Goal: Task Accomplishment & Management: Use online tool/utility

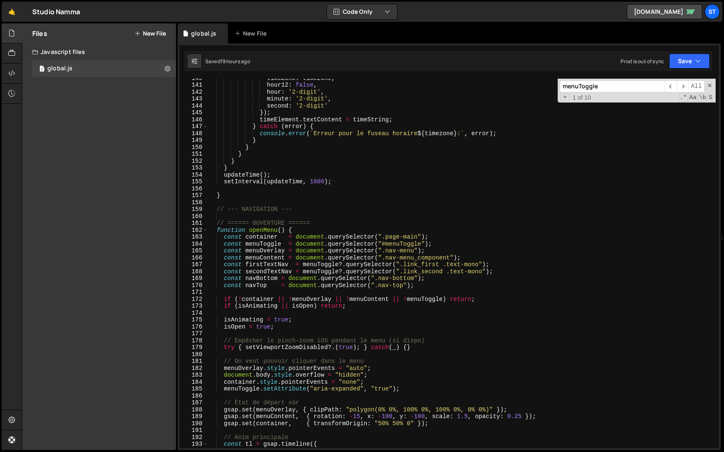
scroll to position [750, 0]
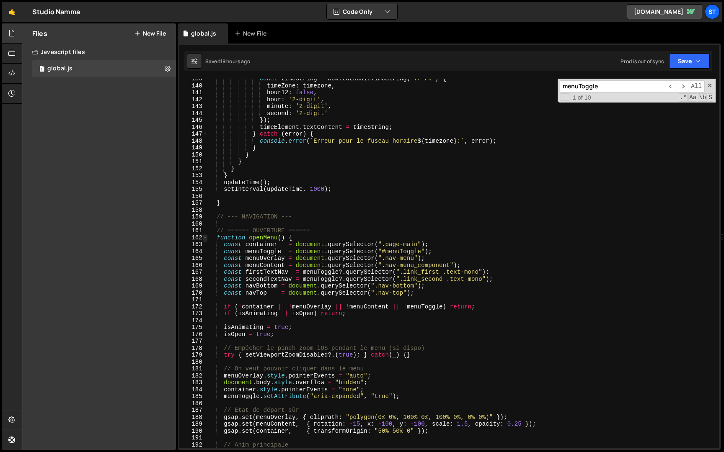
click at [206, 237] on span at bounding box center [205, 237] width 5 height 7
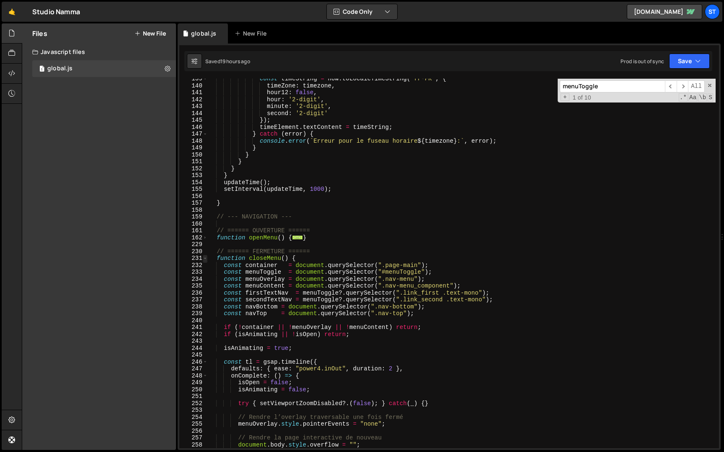
click at [205, 257] on span at bounding box center [205, 258] width 5 height 7
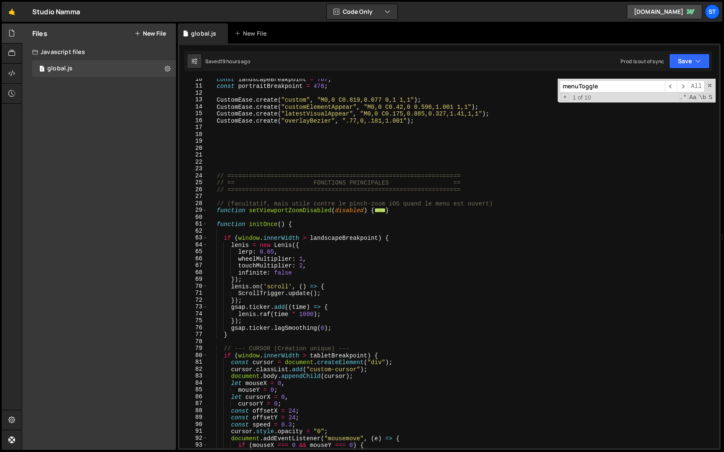
scroll to position [65, 0]
click at [204, 224] on span at bounding box center [205, 224] width 5 height 7
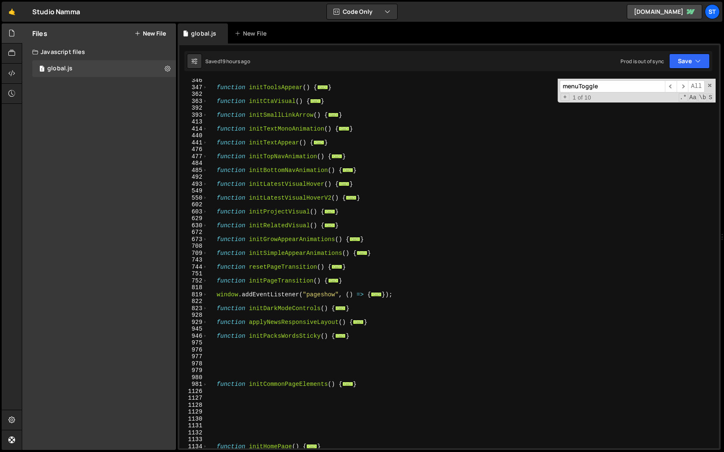
scroll to position [442, 0]
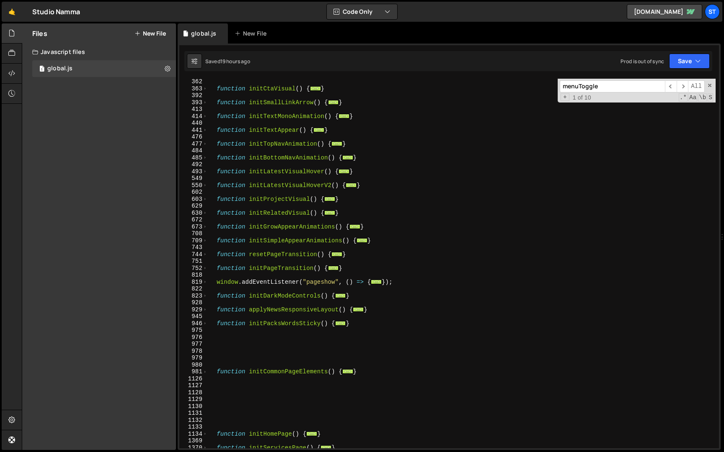
drag, startPoint x: 359, startPoint y: 323, endPoint x: 359, endPoint y: 316, distance: 7.1
click at [359, 323] on div "function initCtaVisual ( ) { ... } function initSmallLinkArrow ( ) { ... } func…" at bounding box center [461, 270] width 507 height 384
type textarea "}"
paste textarea "}"
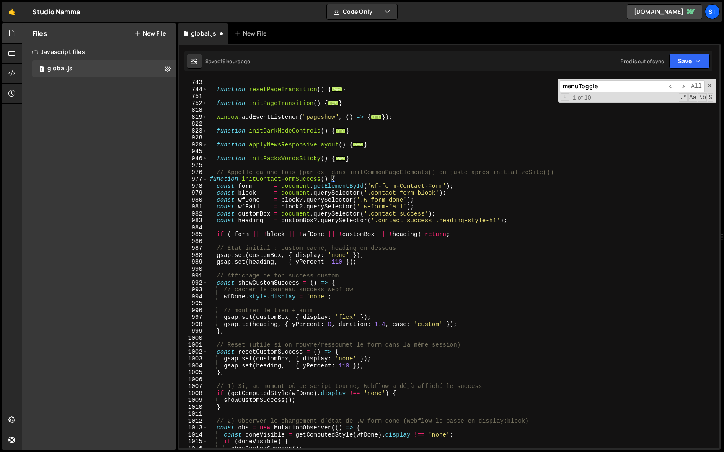
scroll to position [469, 0]
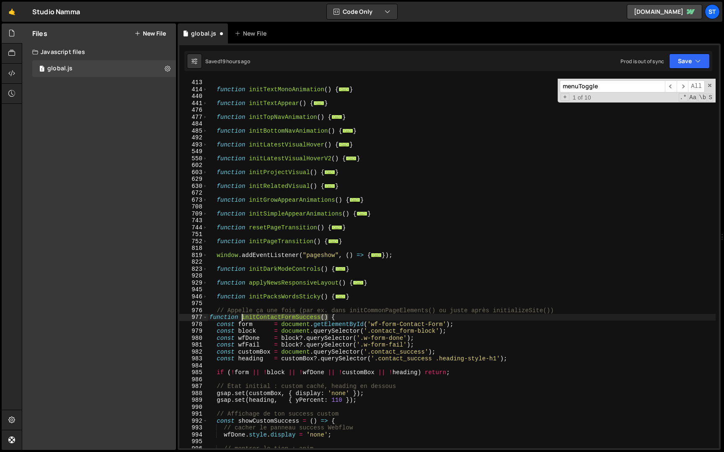
drag, startPoint x: 327, startPoint y: 318, endPoint x: 242, endPoint y: 318, distance: 85.0
click at [242, 318] on div "function initSmallLinkArrow ( ) { ... } function initTextMonoAnimation ( ) { ..…" at bounding box center [461, 264] width 507 height 384
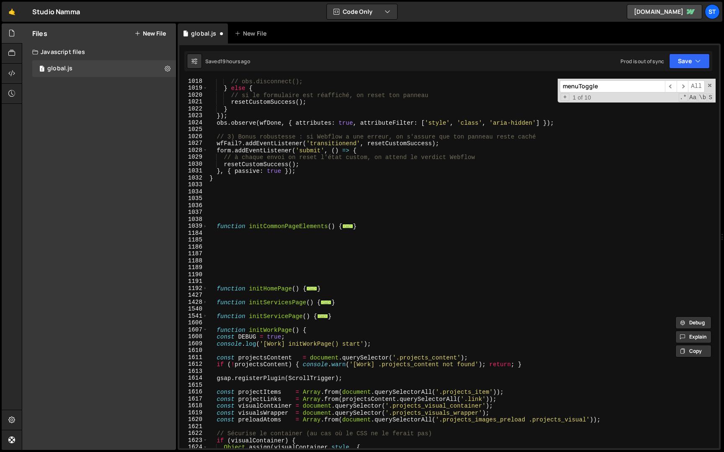
scroll to position [1033, 0]
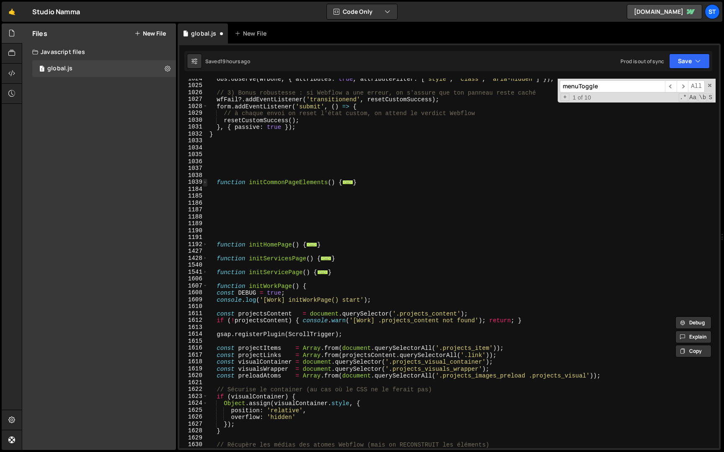
click at [204, 183] on span at bounding box center [205, 182] width 5 height 7
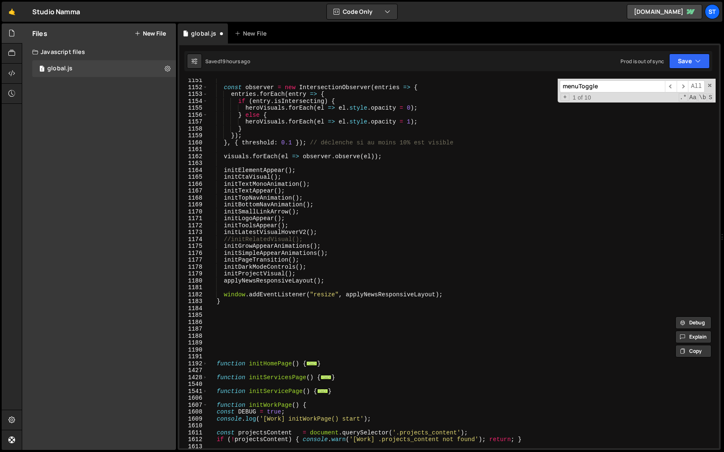
scroll to position [1909, 0]
click at [337, 281] on div "const observer = new IntersectionObserver ( entries => { entries . forEach ( en…" at bounding box center [461, 269] width 507 height 384
type textarea "applyNewsResponsiveLayout();"
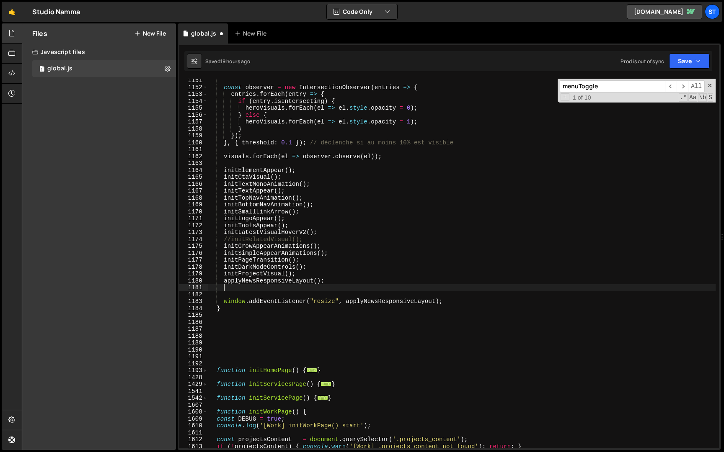
paste textarea "initContactFormSuccess()"
click at [700, 62] on icon "button" at bounding box center [698, 61] width 6 height 8
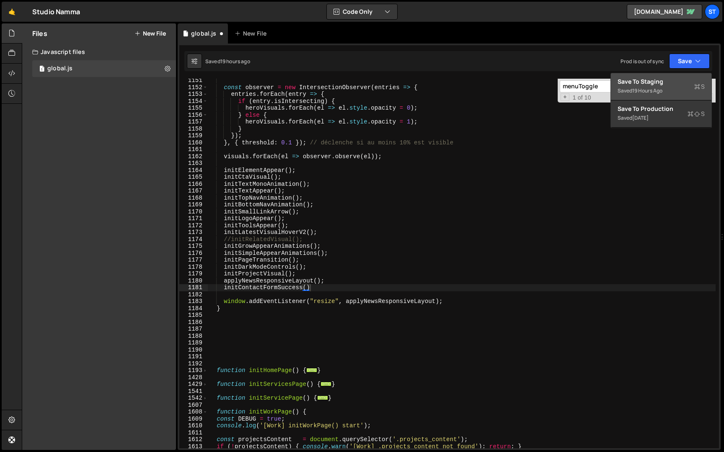
click at [660, 95] on div "Saved 19 hours ago" at bounding box center [660, 91] width 87 height 10
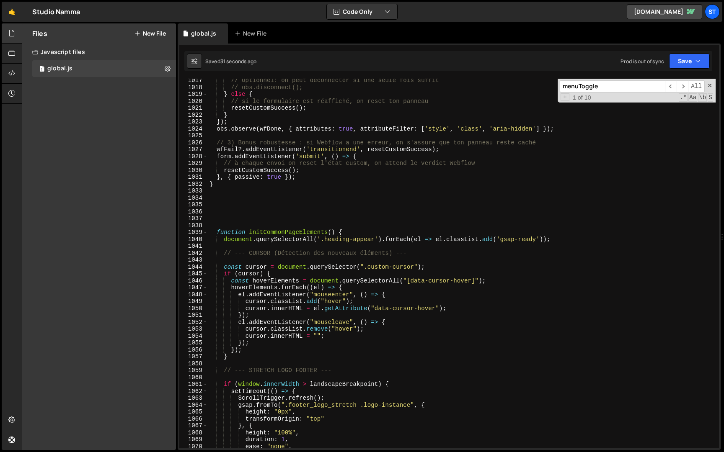
scroll to position [980, 0]
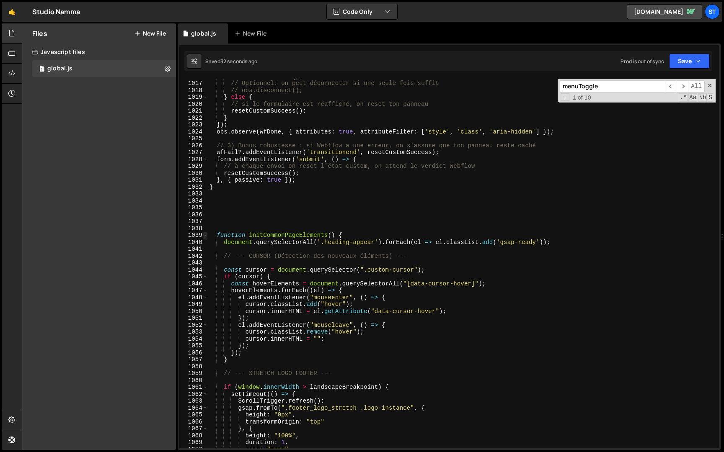
click at [206, 236] on span at bounding box center [205, 235] width 5 height 7
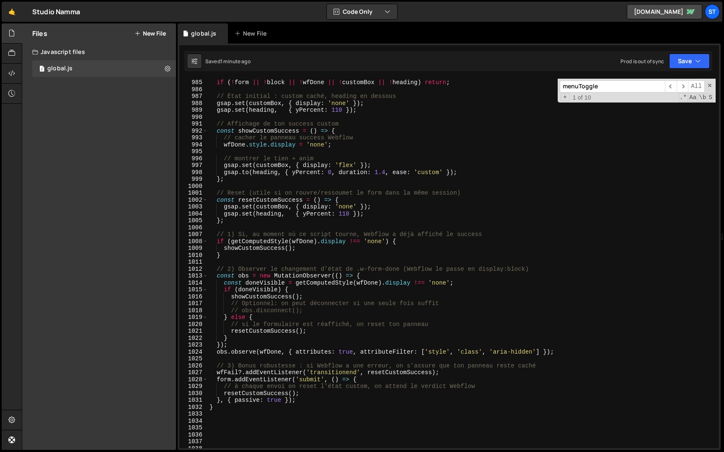
scroll to position [760, 0]
click at [227, 408] on div "if ( ! form || ! block || ! wfDone || ! customBox || ! heading ) return ; // Ét…" at bounding box center [461, 270] width 507 height 384
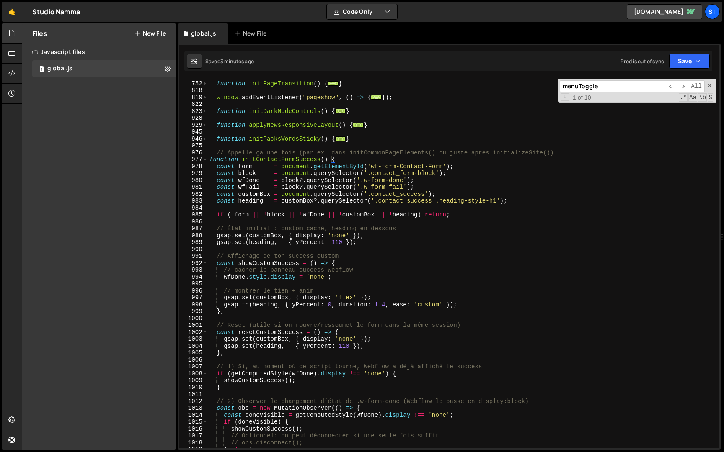
scroll to position [625, 0]
click at [210, 163] on div "function initPageTransition ( ) { ... } window . addEventListener ( "pageshow" …" at bounding box center [461, 267] width 507 height 384
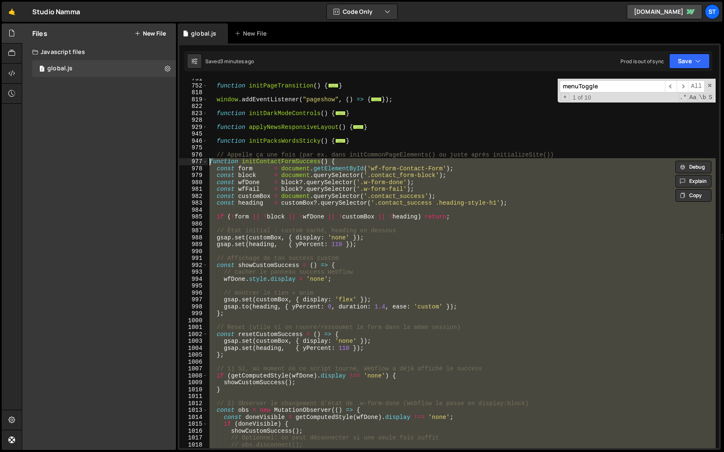
paste textarea "}"
type textarea "}"
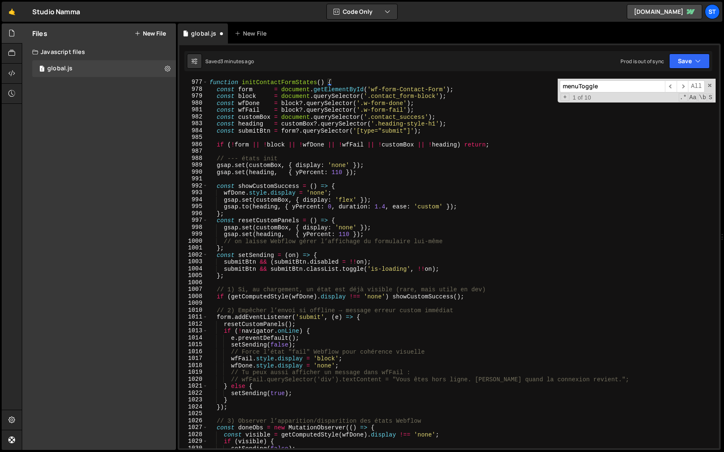
scroll to position [694, 0]
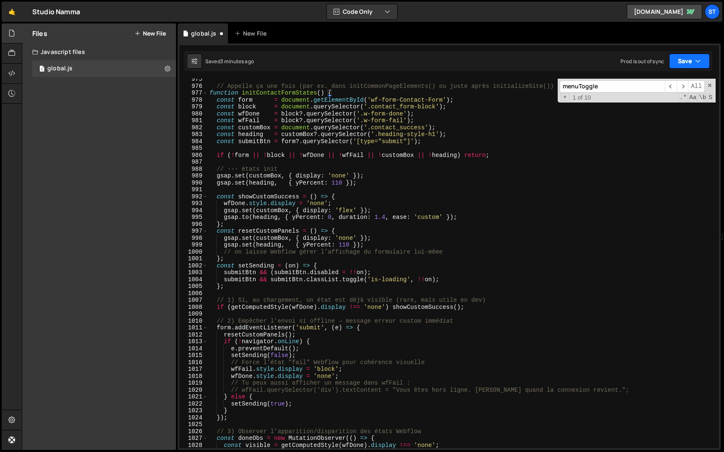
click at [689, 67] on button "Save" at bounding box center [689, 61] width 41 height 15
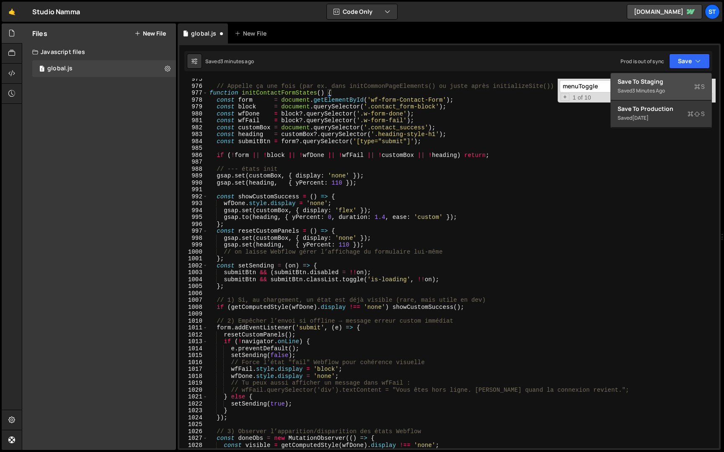
click at [670, 86] on div "Saved 3 minutes ago" at bounding box center [660, 91] width 87 height 10
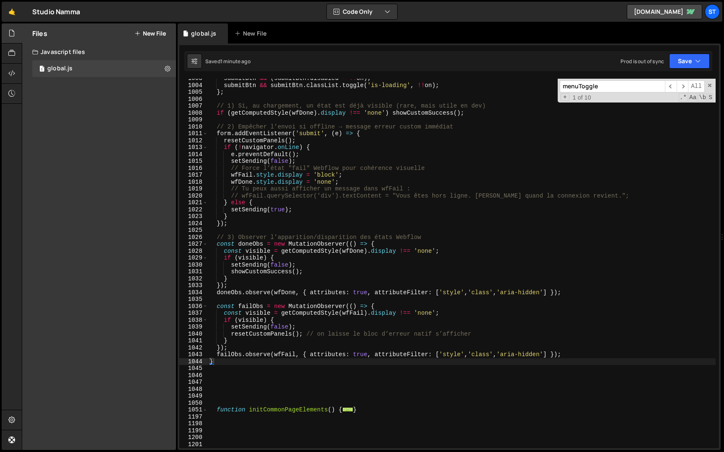
scroll to position [1003, 0]
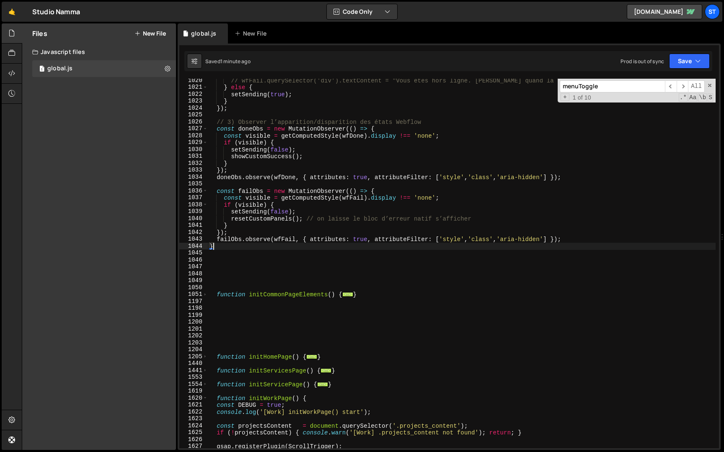
click at [248, 248] on div "// wfFail.querySelector('div').textContent = "Vous êtes hors ligne. [PERSON_NAM…" at bounding box center [461, 269] width 507 height 384
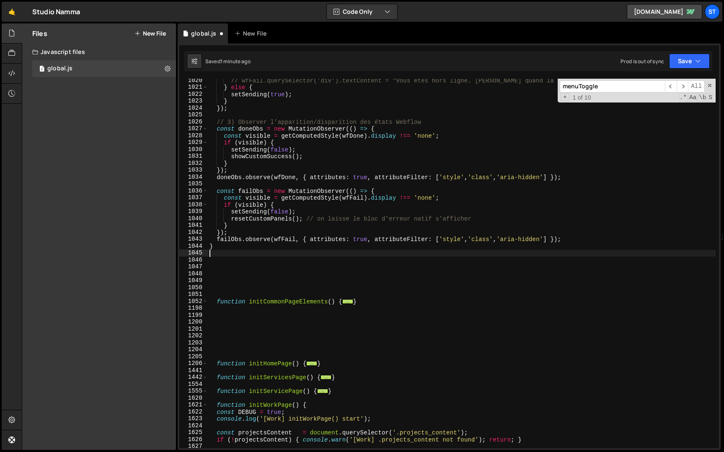
paste textarea "window.initContactFormSuccess = initContactFormStates;"
click at [698, 56] on button "Save" at bounding box center [689, 61] width 41 height 15
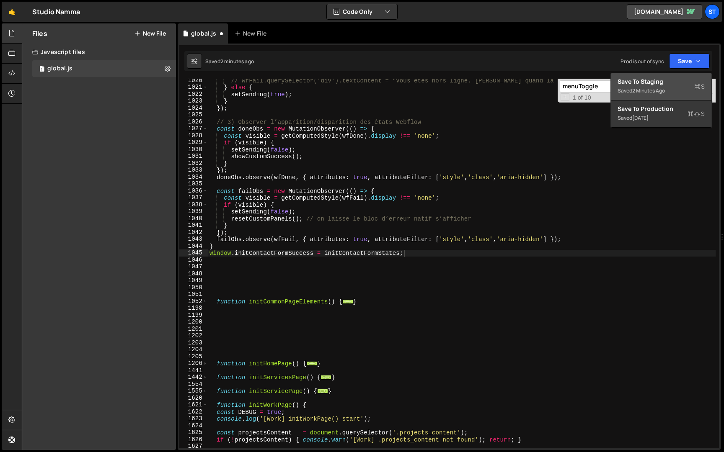
click at [652, 83] on div "Save to Staging S" at bounding box center [660, 81] width 87 height 8
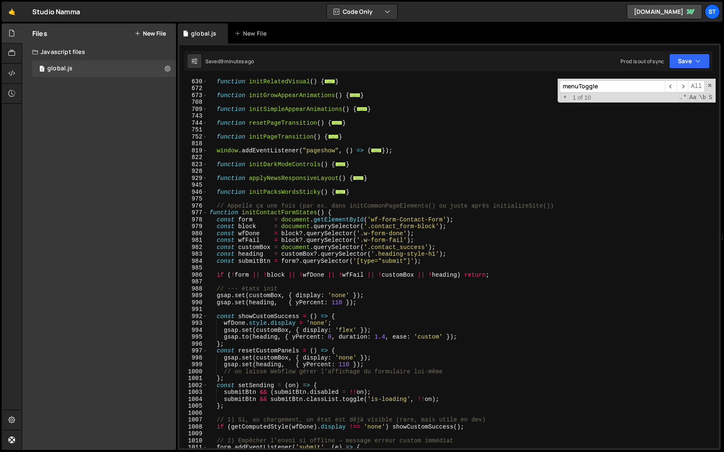
scroll to position [500, 0]
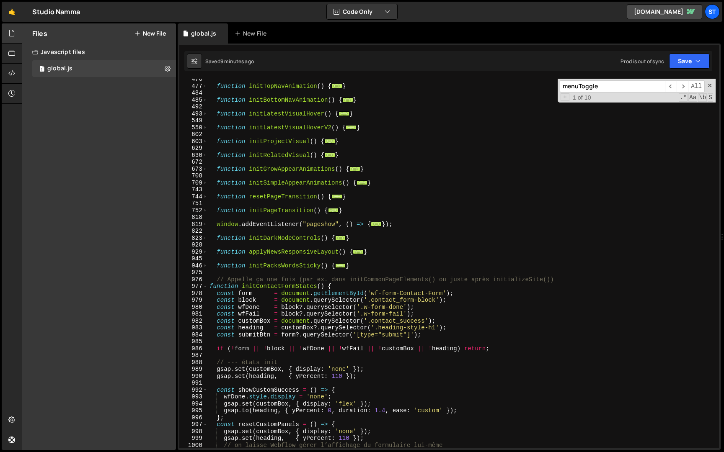
type textarea "const submitBtn = form?.querySelector('[type="submit"]');"
click at [450, 337] on div "function initTopNavAnimation ( ) { ... } function initBottomNavAnimation ( ) { …" at bounding box center [461, 268] width 507 height 384
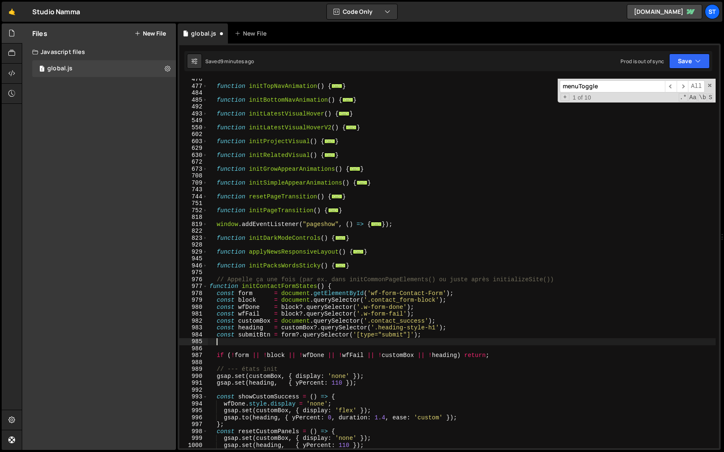
paste textarea "const visualSpan = customBox?.querySelector('.success_visual');"
type textarea "const visualSpan = customBox?.querySelector('.success_visual');"
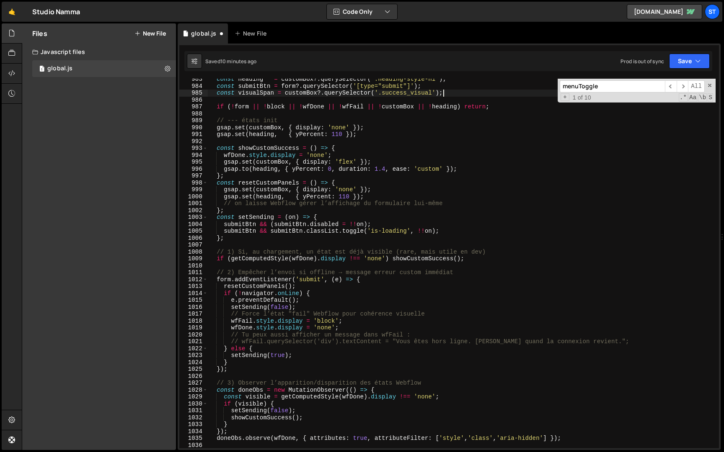
scroll to position [686, 0]
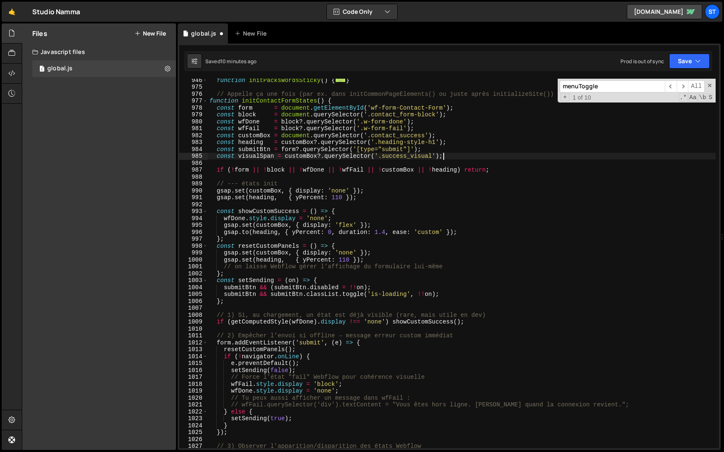
click at [610, 87] on input "menuToggle" at bounding box center [611, 86] width 105 height 12
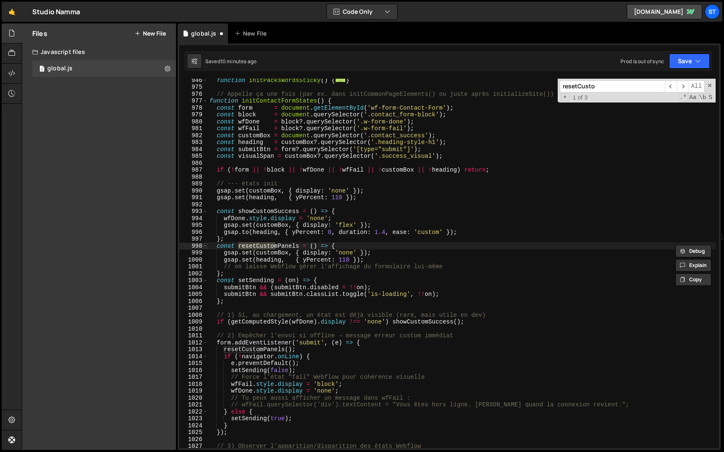
type input "resetCusto"
type textarea "gsap.set(heading, { yPercent: 110 });"
click at [380, 261] on div "function initPacksWordsSticky ( ) { ... } // Appelle ça une fois (par ex. dans …" at bounding box center [461, 269] width 507 height 384
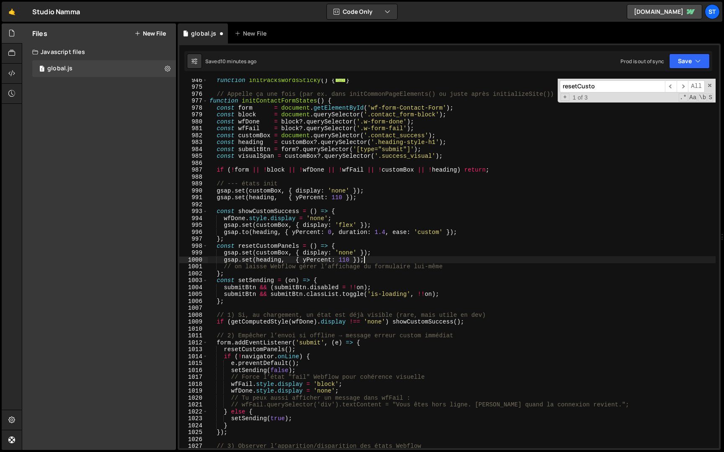
scroll to position [0, 0]
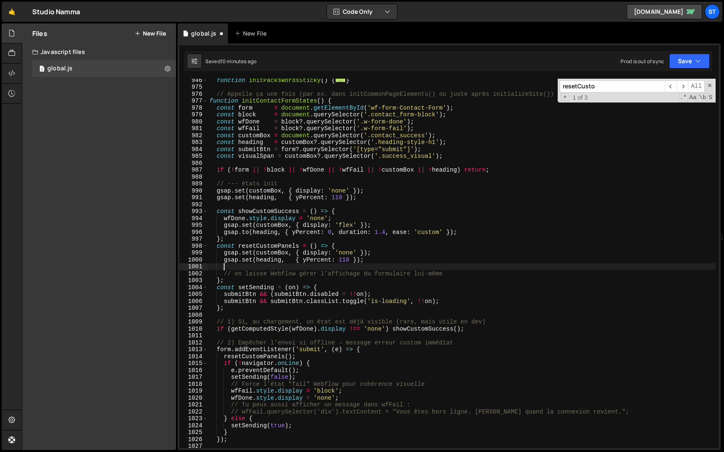
paste textarea "if (visualSpan) gsap.set(visualSpan, { width: '0rem' }); // état init"
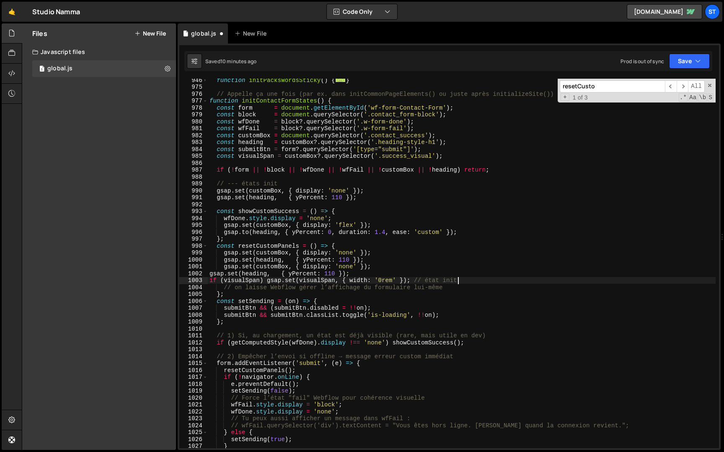
click at [210, 275] on div "function initPacksWordsSticky ( ) { ... } // Appelle ça une fois (par ex. dans …" at bounding box center [461, 269] width 507 height 384
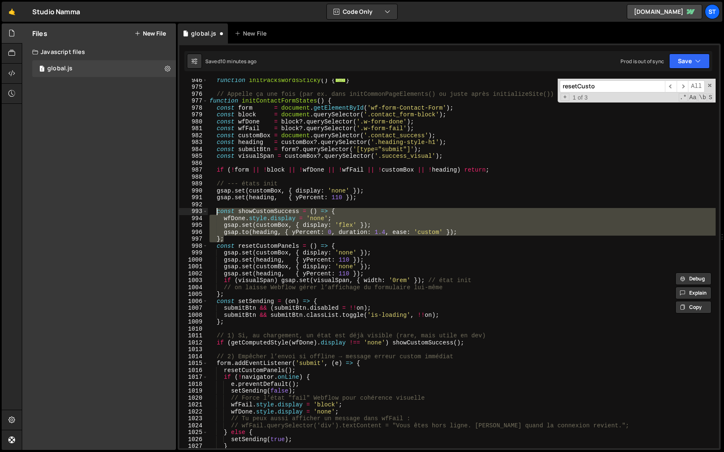
drag, startPoint x: 231, startPoint y: 240, endPoint x: 217, endPoint y: 212, distance: 30.9
click at [217, 212] on div "function initPacksWordsSticky ( ) { ... } // Appelle ça une fois (par ex. dans …" at bounding box center [461, 269] width 507 height 384
paste textarea "}"
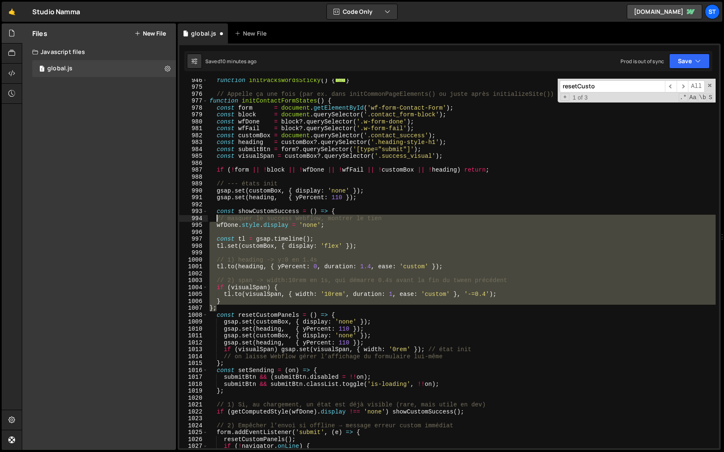
click at [217, 218] on div "function initPacksWordsSticky ( ) { ... } // Appelle ça une fois (par ex. dans …" at bounding box center [461, 269] width 507 height 384
click at [695, 58] on icon "button" at bounding box center [698, 61] width 6 height 8
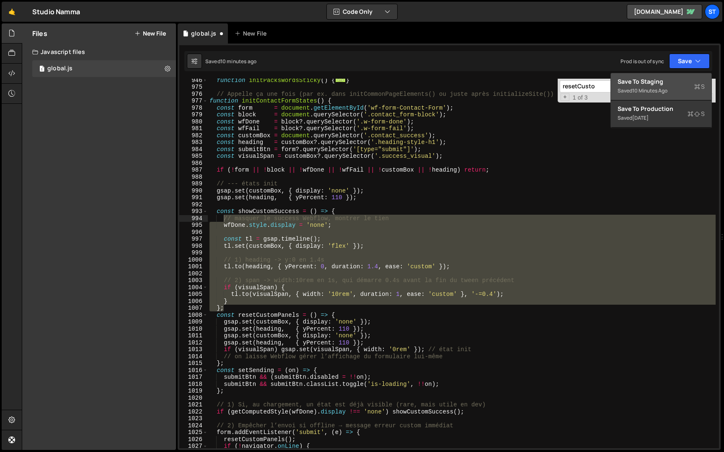
click at [670, 89] on div "Saved 10 minutes ago" at bounding box center [660, 91] width 87 height 10
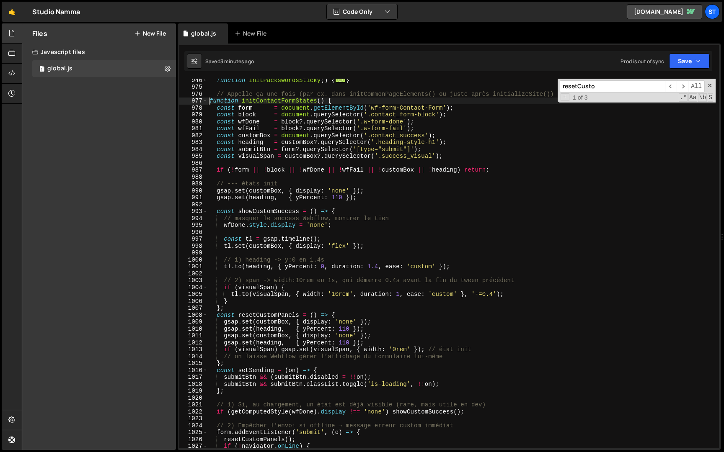
click at [209, 100] on div "function initPacksWordsSticky ( ) { ... } // Appelle ça une fois (par ex. dans …" at bounding box center [461, 269] width 507 height 384
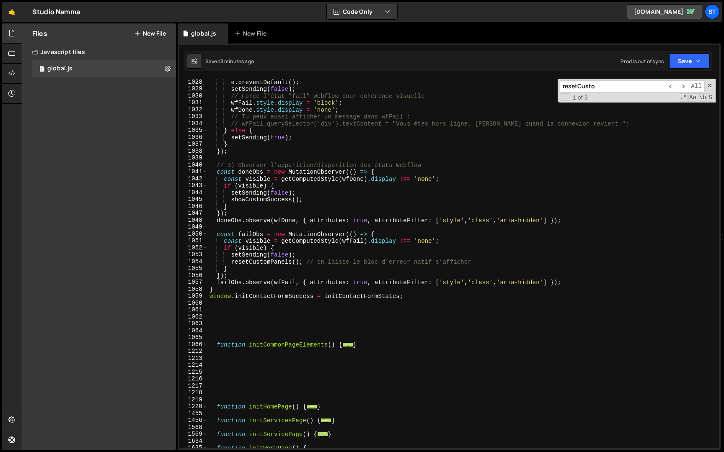
scroll to position [1091, 0]
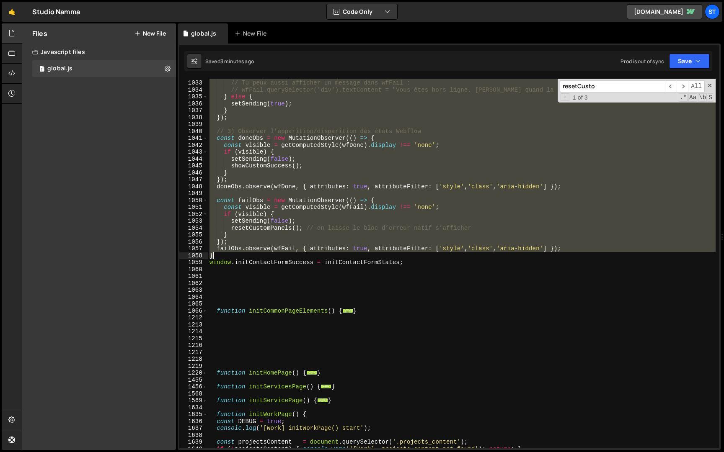
click at [243, 255] on div "wfDone . style . display = 'none' ; // Tu peux aussi afficher un message dans w…" at bounding box center [461, 264] width 507 height 384
paste textarea
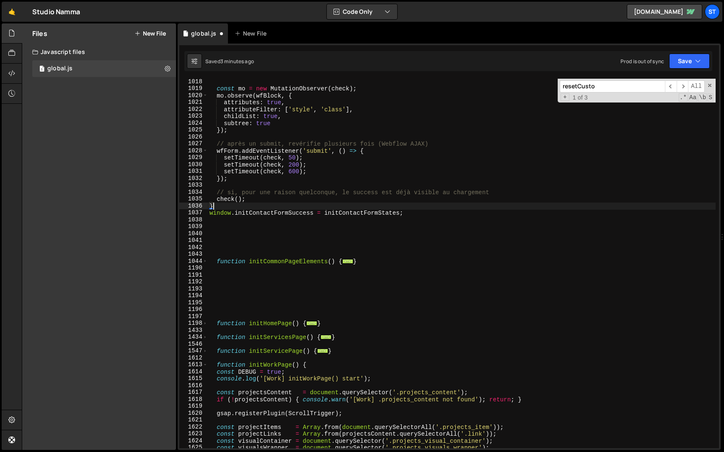
scroll to position [973, 0]
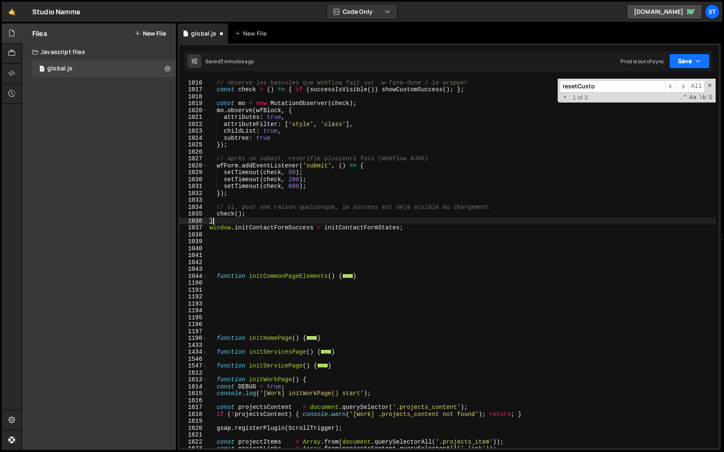
click at [703, 61] on button "Save" at bounding box center [689, 61] width 41 height 15
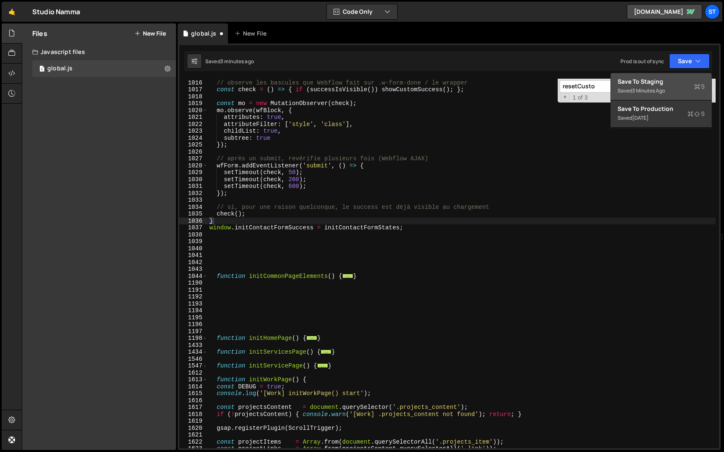
click at [680, 82] on div "Save to Staging S" at bounding box center [660, 81] width 87 height 8
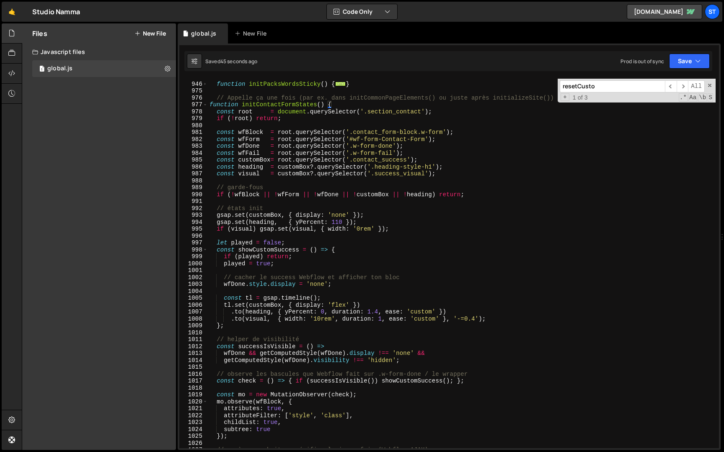
scroll to position [673, 0]
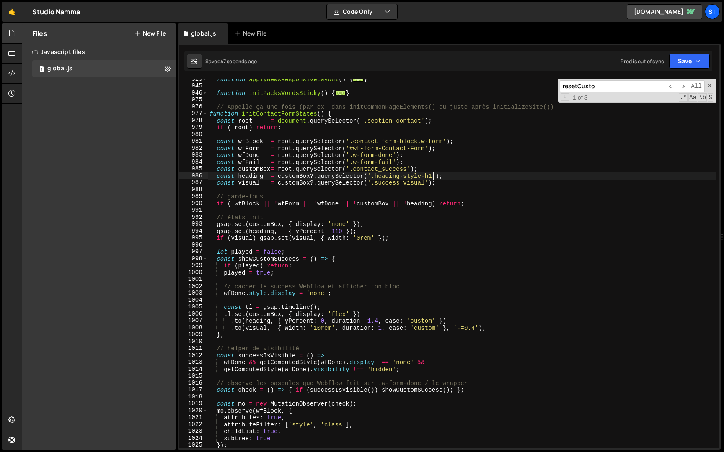
click at [433, 178] on div "function applyNewsResponsiveLayout ( ) { ... } function initPacksWordsSticky ( …" at bounding box center [461, 268] width 507 height 384
click at [674, 61] on button "Save" at bounding box center [689, 61] width 41 height 15
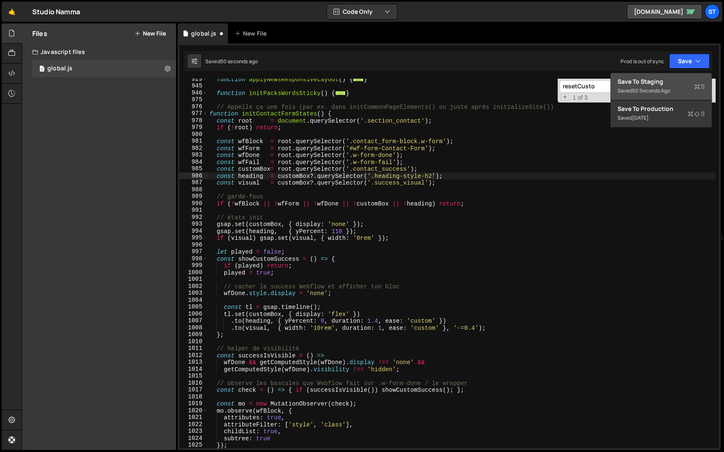
click at [669, 85] on div "Save to Staging S" at bounding box center [660, 81] width 87 height 8
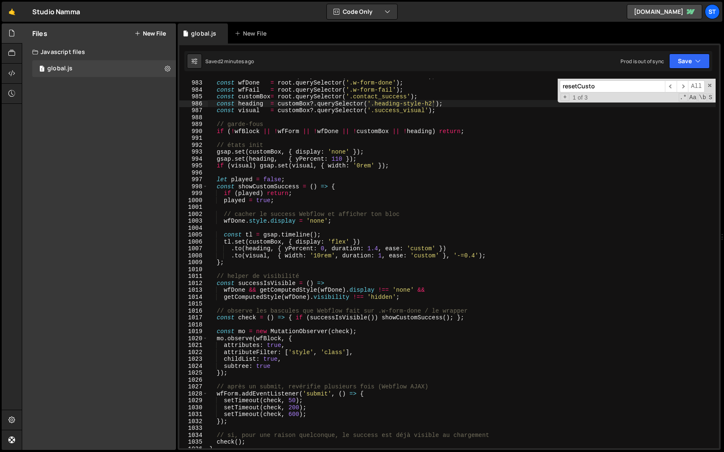
scroll to position [744, 0]
type textarea "if (!wfBlock || !wfForm || !wfDone || !customBox || !heading) return;"
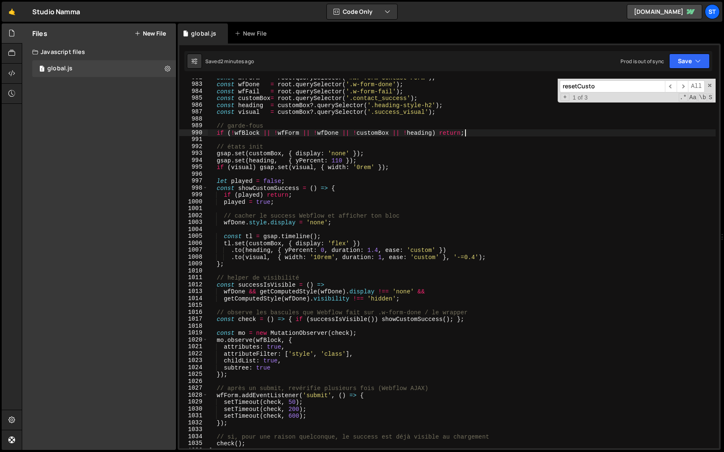
click at [477, 133] on div "const wfForm = root . querySelector ( '#wf-form-Contact-Form' ) ; const wfDone …" at bounding box center [461, 266] width 507 height 384
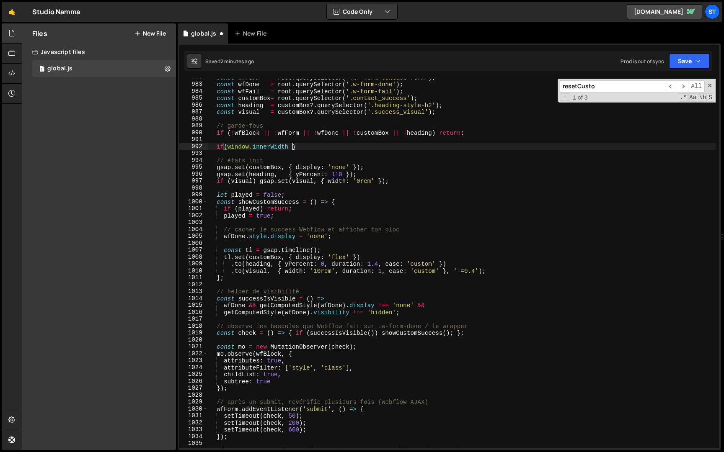
scroll to position [0, 6]
type textarea "if(window.innerWidth > )"
click at [403, 139] on div "const wfForm = root . querySelector ( '#wf-form-Contact-Form' ) ; const wfDone …" at bounding box center [461, 266] width 507 height 384
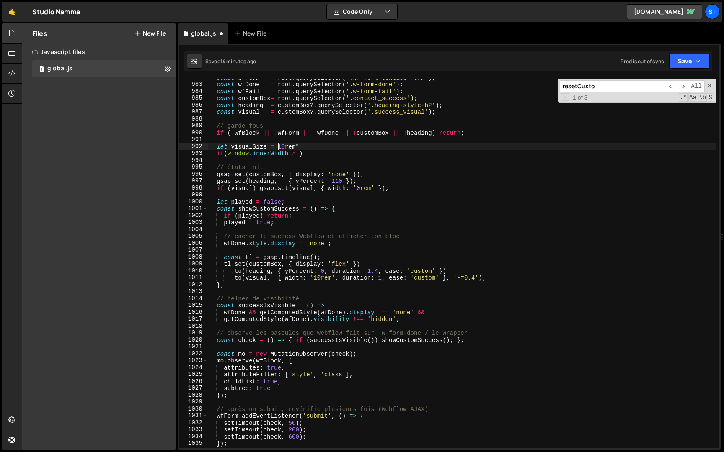
scroll to position [0, 5]
click at [299, 154] on div "const wfForm = root . querySelector ( '#wf-form-Contact-Form' ) ; const wfDone …" at bounding box center [461, 266] width 507 height 384
click at [295, 155] on div "const wfForm = root . querySelector ( '#wf-form-Contact-Form' ) ; const wfDone …" at bounding box center [461, 266] width 507 height 384
type textarea "if(window.innerWidth <= tabletBreakpoint) {"
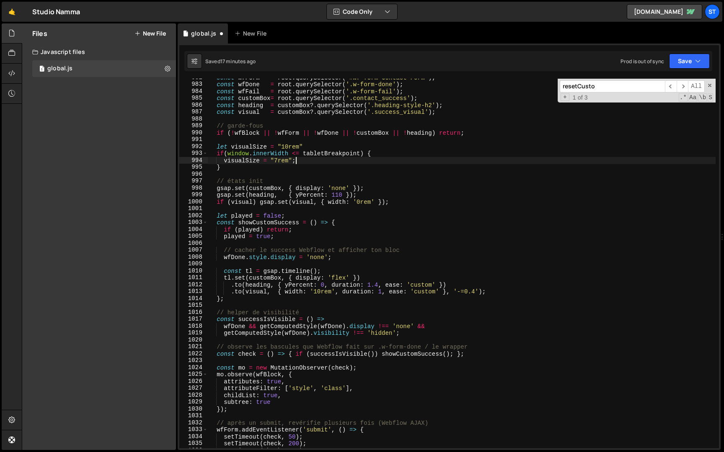
scroll to position [0, 5]
type textarea "}"
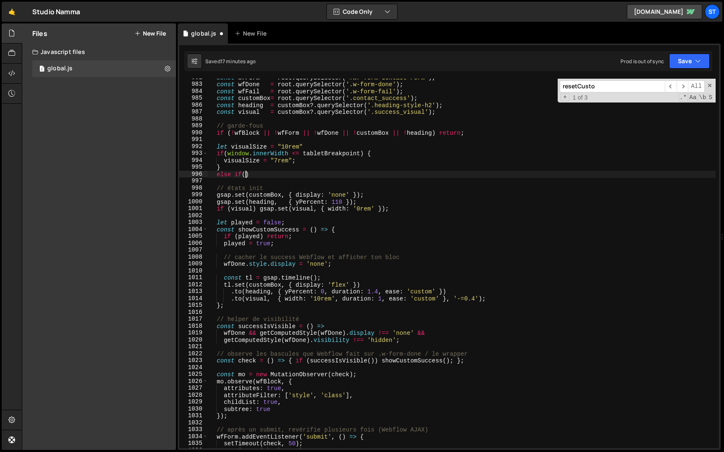
scroll to position [0, 2]
drag, startPoint x: 374, startPoint y: 152, endPoint x: 223, endPoint y: 153, distance: 151.6
click at [223, 153] on div "const wfForm = root . querySelector ( '#wf-form-Contact-Form' ) ; const wfDone …" at bounding box center [461, 266] width 507 height 384
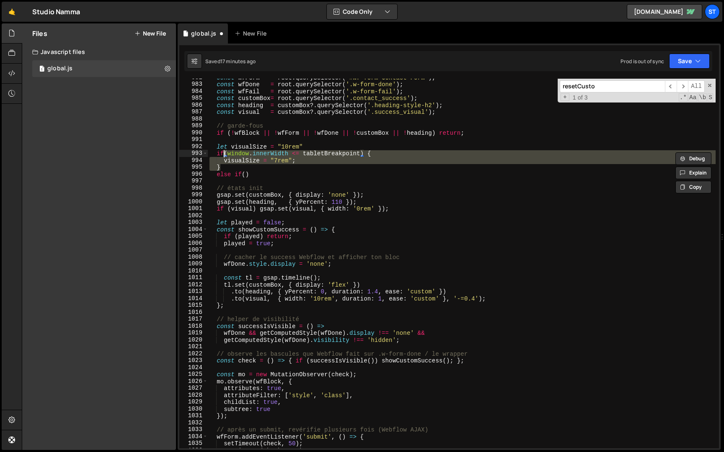
drag, startPoint x: 224, startPoint y: 167, endPoint x: 224, endPoint y: 154, distance: 13.8
click at [224, 154] on div "const wfForm = root . querySelector ( '#wf-form-Contact-Form' ) ; const wfDone …" at bounding box center [461, 266] width 507 height 384
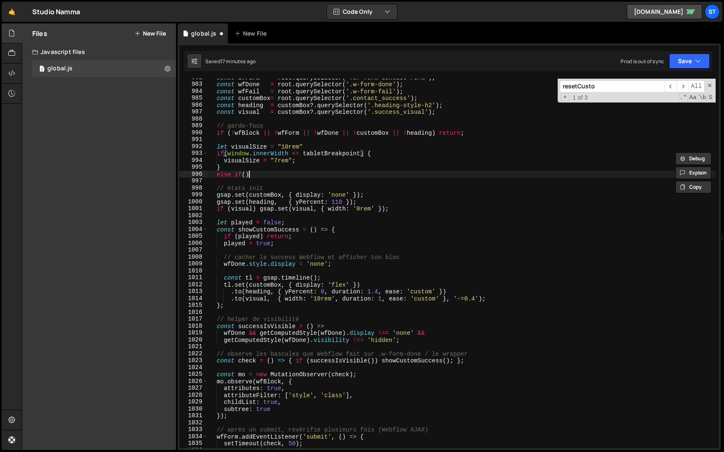
click at [256, 173] on div "const wfForm = root . querySelector ( '#wf-form-Contact-Form' ) ; const wfDone …" at bounding box center [461, 266] width 507 height 384
paste textarea "}"
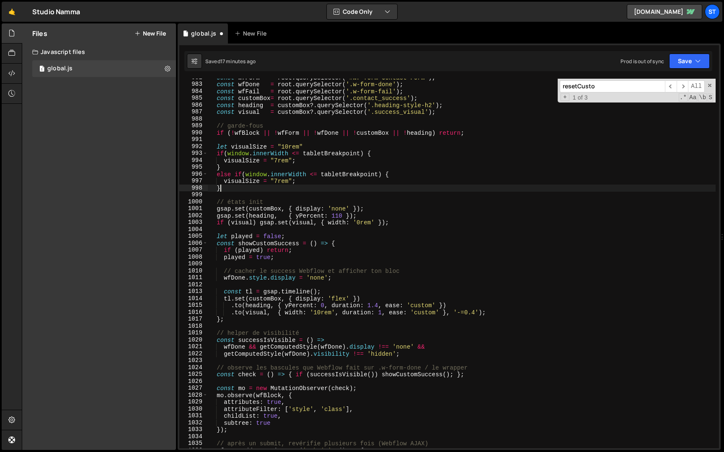
scroll to position [0, 0]
click at [341, 174] on div "const wfForm = root . querySelector ( '#wf-form-Contact-Form' ) ; const wfDone …" at bounding box center [461, 266] width 507 height 384
click at [277, 182] on div "const wfForm = root . querySelector ( '#wf-form-Contact-Form' ) ; const wfDone …" at bounding box center [461, 266] width 507 height 384
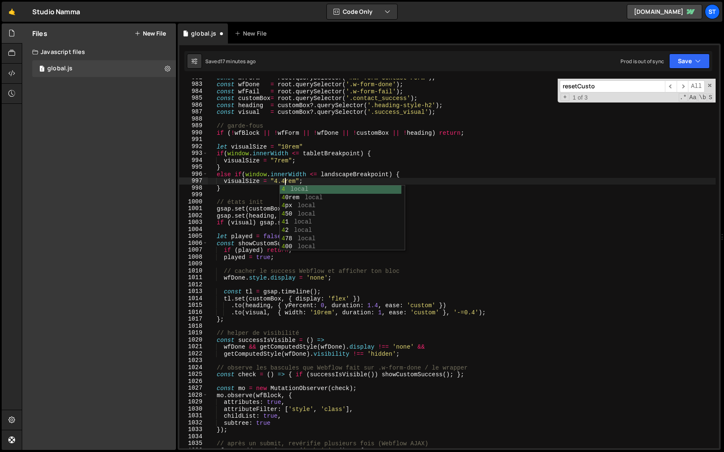
click at [367, 157] on div "const wfForm = root . querySelector ( '#wf-form-Contact-Form' ) ; const wfDone …" at bounding box center [461, 266] width 507 height 384
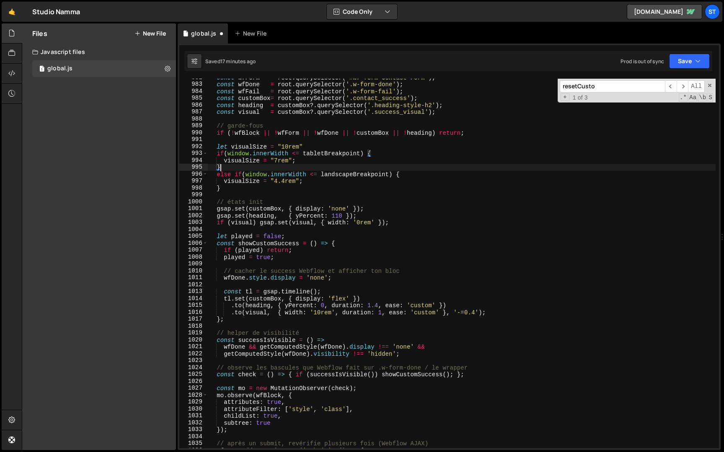
click at [267, 170] on div "const wfForm = root . querySelector ( '#wf-form-Contact-Form' ) ; const wfDone …" at bounding box center [461, 266] width 507 height 384
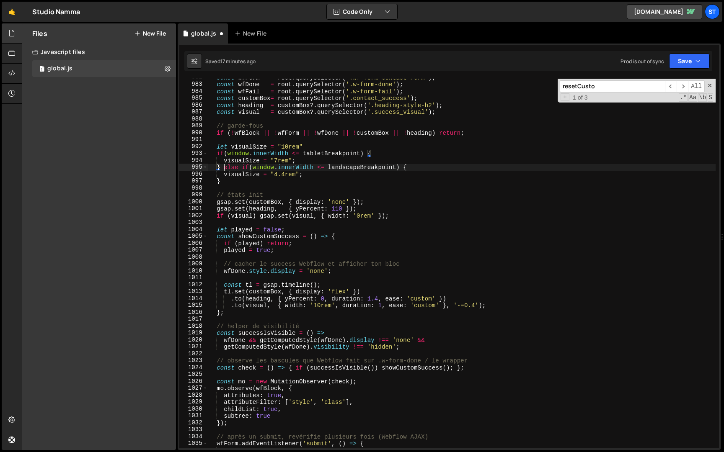
scroll to position [0, 1]
click at [689, 61] on button "Save" at bounding box center [689, 61] width 41 height 15
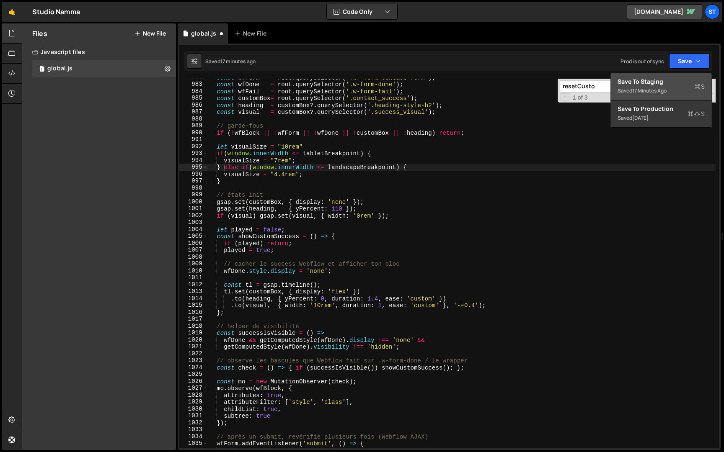
click at [659, 88] on div "17 minutes ago" at bounding box center [649, 90] width 34 height 7
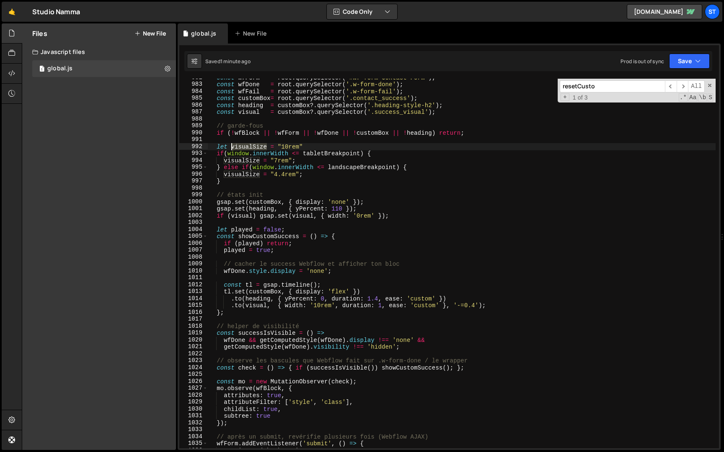
drag, startPoint x: 268, startPoint y: 147, endPoint x: 231, endPoint y: 147, distance: 36.8
click at [231, 147] on div "const wfForm = root . querySelector ( '#wf-form-Contact-Form' ) ; const wfDone …" at bounding box center [461, 266] width 507 height 384
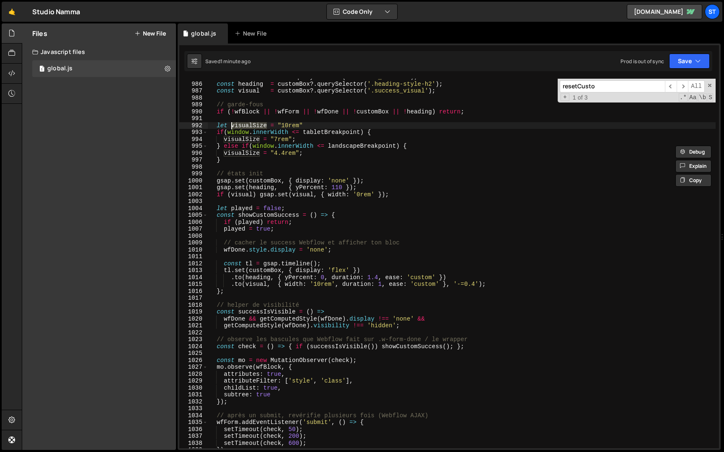
scroll to position [772, 0]
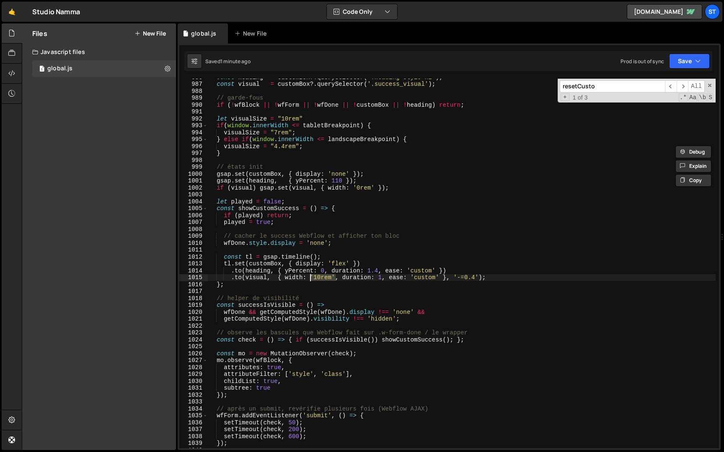
drag, startPoint x: 334, startPoint y: 278, endPoint x: 310, endPoint y: 278, distance: 24.3
click at [310, 278] on div "const heading = customBox ?. querySelector ( '.heading-style-h2' ) ; const visu…" at bounding box center [461, 266] width 507 height 384
paste textarea "visualSize"
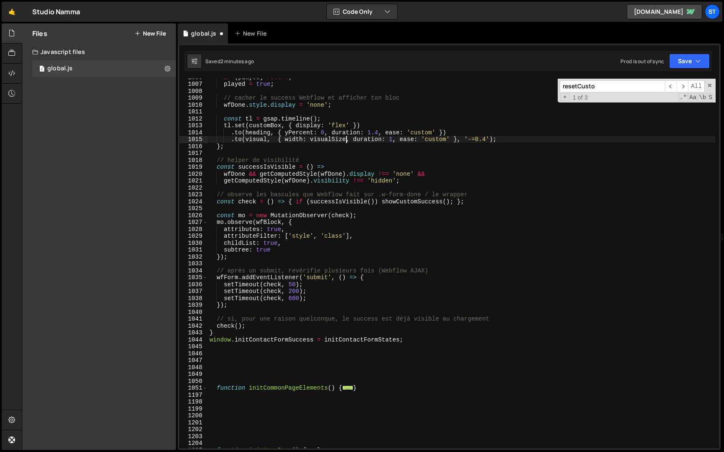
scroll to position [911, 0]
click at [246, 332] on div "if ( played ) return ; played = true ; // cacher le success Webflow et afficher…" at bounding box center [461, 265] width 507 height 384
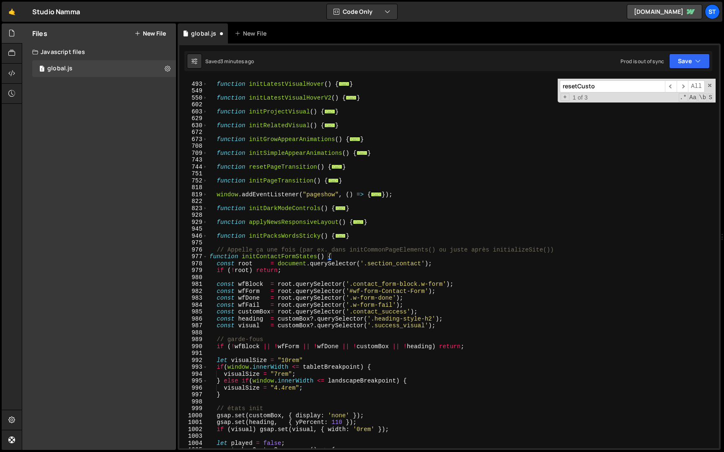
scroll to position [529, 0]
click at [211, 259] on div "function initLatestVisualHover ( ) { ... } function initLatestVisualHoverV2 ( )…" at bounding box center [461, 267] width 507 height 384
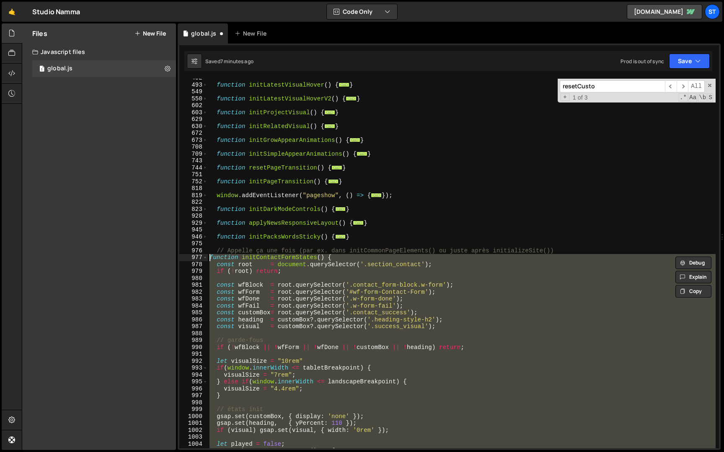
paste textarea "}"
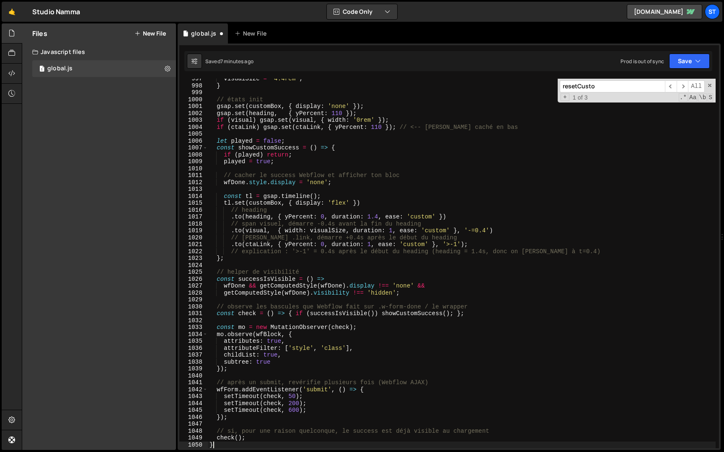
scroll to position [846, 0]
click at [692, 57] on button "Save" at bounding box center [689, 61] width 41 height 15
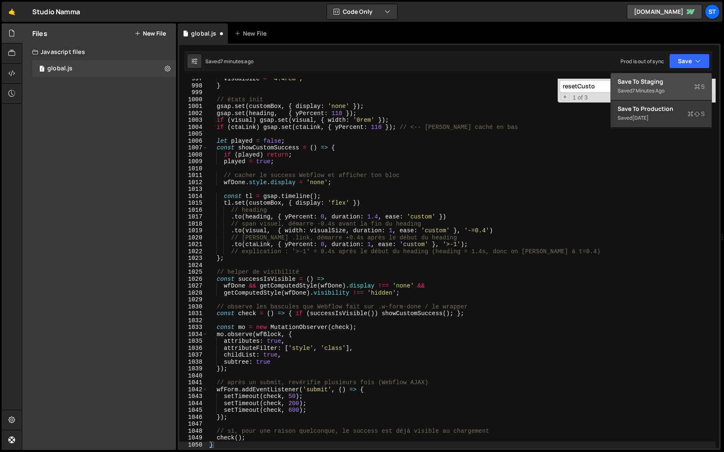
click at [656, 87] on div "Saved 7 minutes ago" at bounding box center [660, 91] width 87 height 10
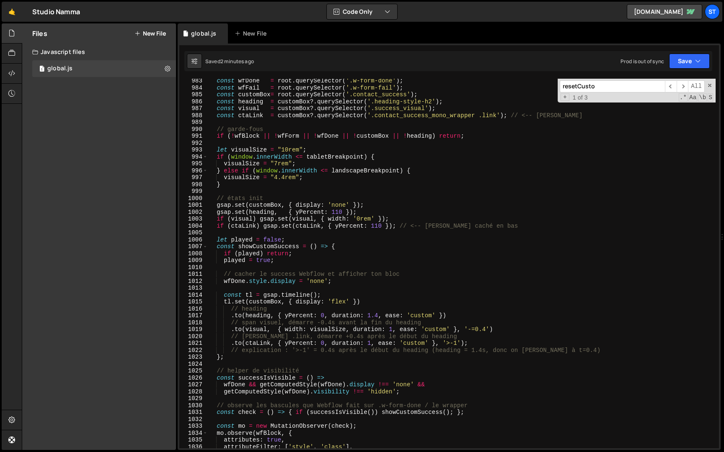
scroll to position [747, 0]
click at [242, 169] on div "const wfDone = root . querySelector ( '.w-form-done' ) ; const wfFail = root . …" at bounding box center [461, 269] width 507 height 384
click at [685, 67] on button "Save" at bounding box center [689, 61] width 41 height 15
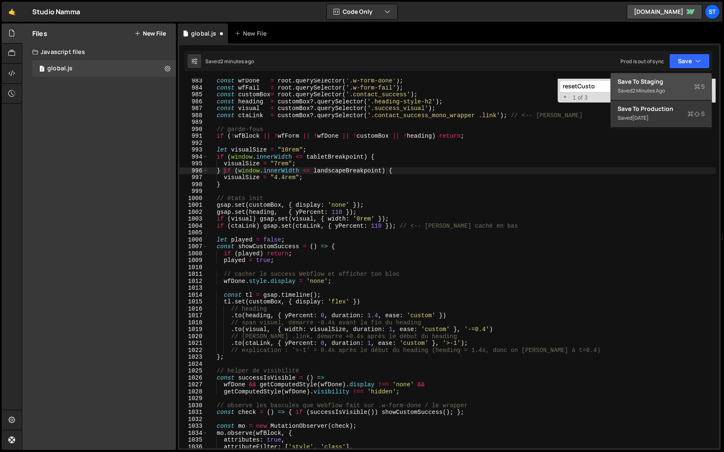
click at [668, 91] on div "Saved 2 minutes ago" at bounding box center [660, 91] width 87 height 10
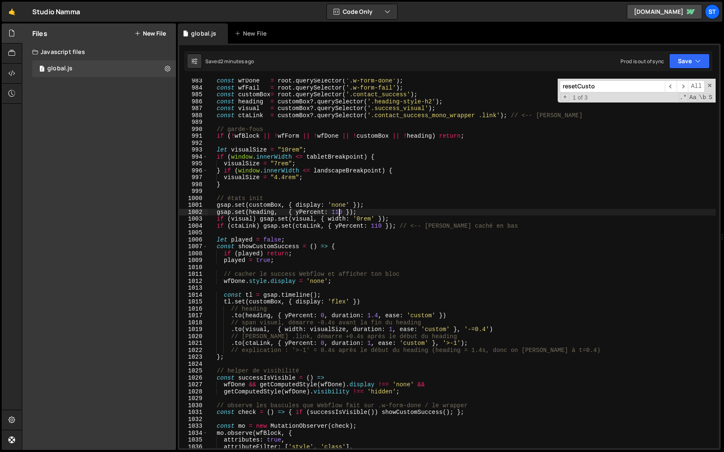
click at [339, 214] on div "const wfDone = root . querySelector ( '.w-form-done' ) ; const wfFail = root . …" at bounding box center [461, 269] width 507 height 384
type textarea "gsap.set(heading, { yPercent: 140 });"
click at [700, 56] on button "Save" at bounding box center [689, 61] width 41 height 15
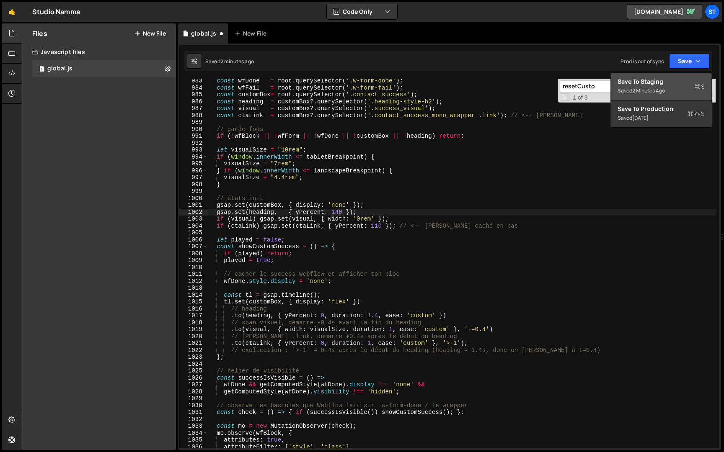
click at [667, 88] on div "Saved 2 minutes ago" at bounding box center [660, 91] width 87 height 10
